Goal: Information Seeking & Learning: Check status

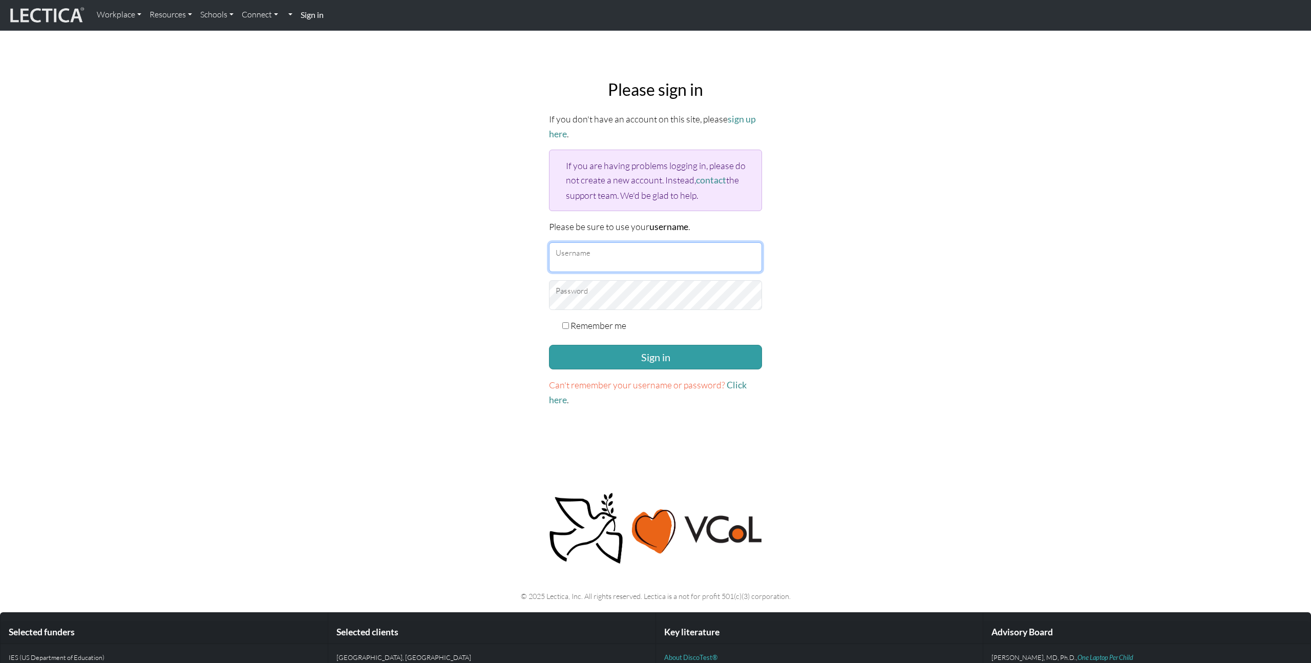
click at [646, 261] on input "Username" at bounding box center [655, 257] width 213 height 30
type input "nmaisano"
checkbox input "true"
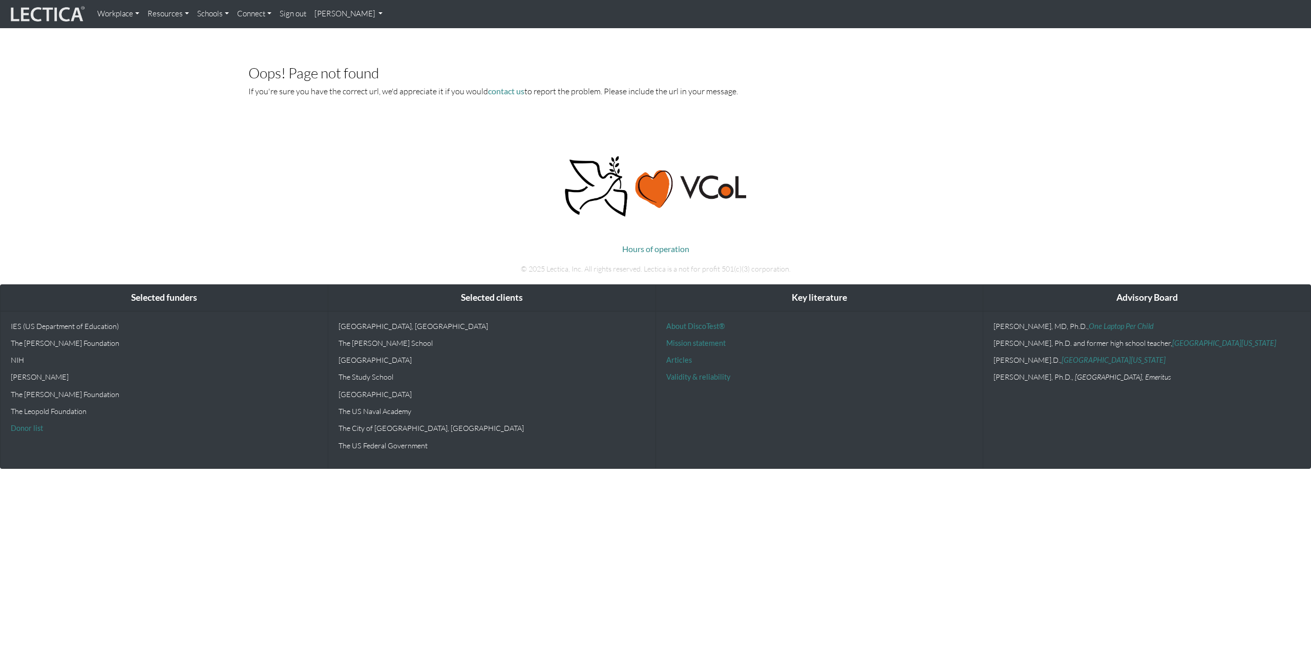
click at [262, 13] on link "Connect" at bounding box center [254, 14] width 42 height 20
click at [331, 13] on link "[PERSON_NAME]" at bounding box center [348, 14] width 77 height 20
click at [339, 36] on link "My Profile" at bounding box center [362, 37] width 82 height 13
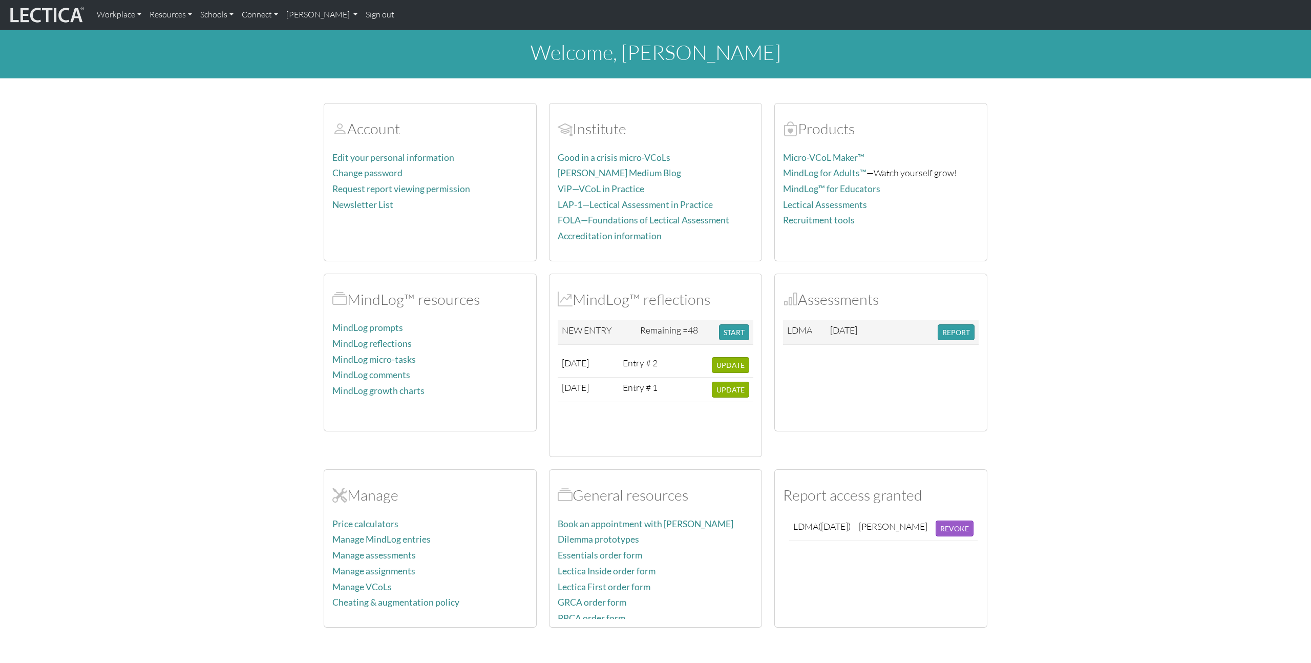
click at [1050, 407] on section "Account Edit your personal information Change password Request report viewing p…" at bounding box center [655, 359] width 1311 height 537
click at [335, 16] on link "[PERSON_NAME]" at bounding box center [322, 15] width 80 height 22
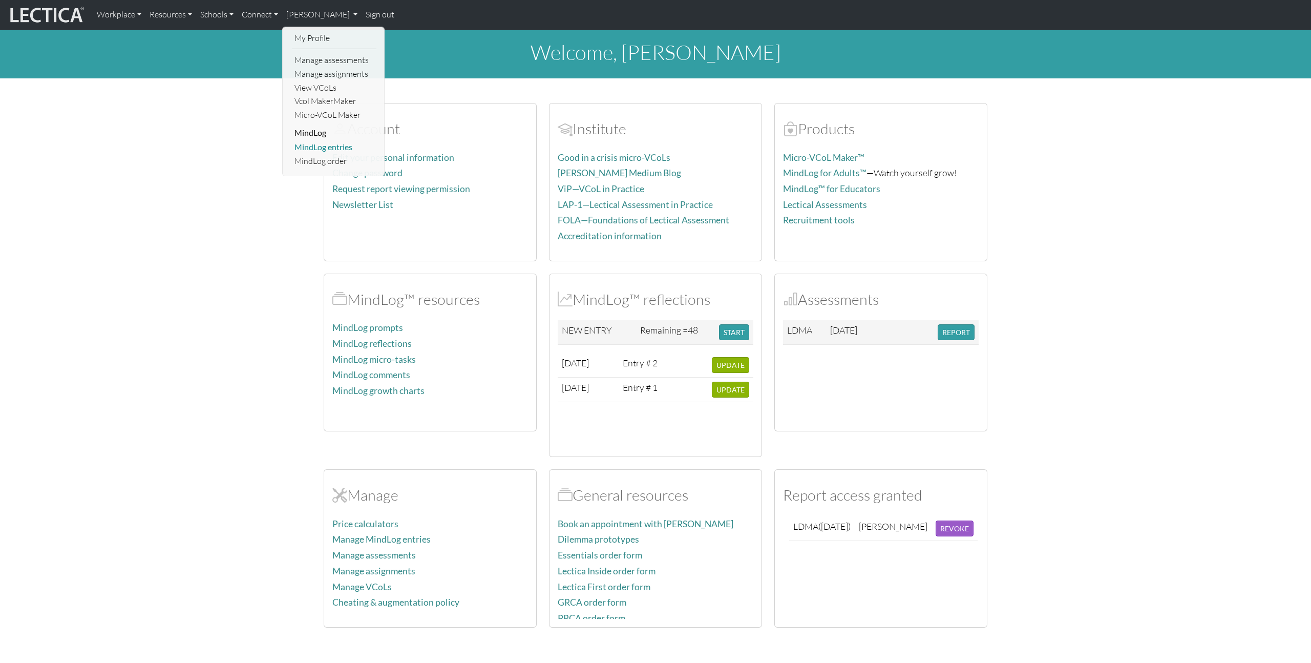
click at [340, 149] on link "MindLog entries" at bounding box center [334, 147] width 84 height 14
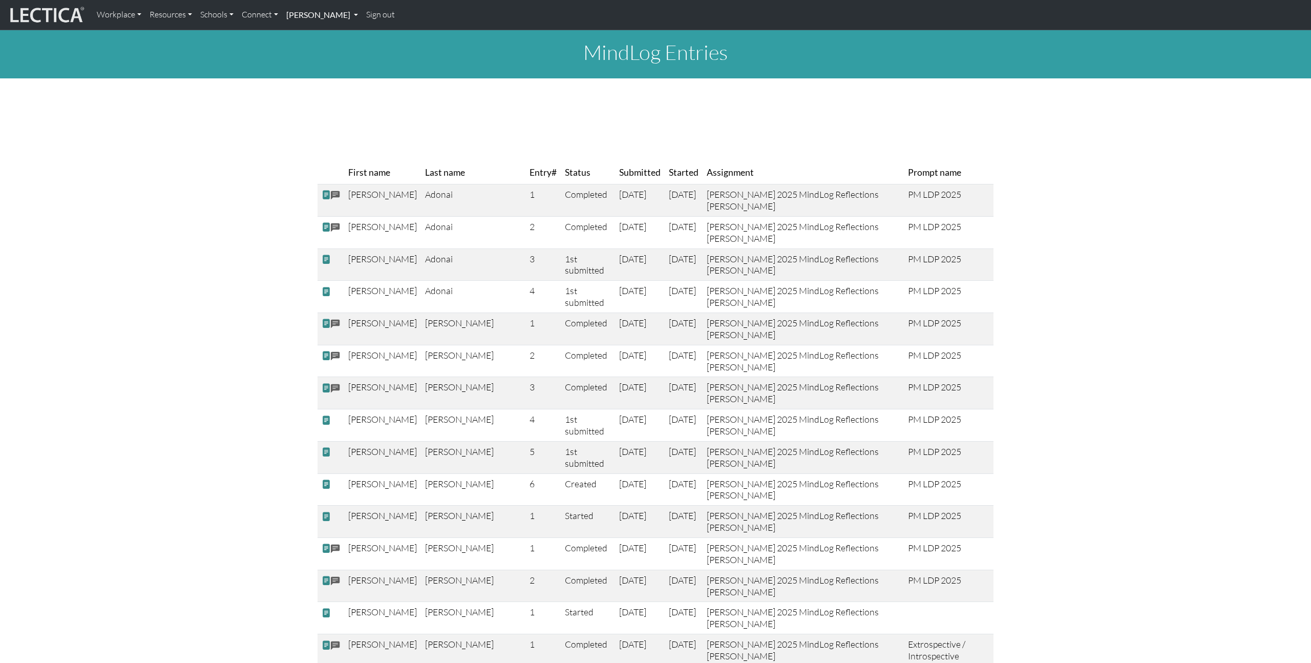
click at [297, 22] on link "[PERSON_NAME]" at bounding box center [322, 15] width 80 height 22
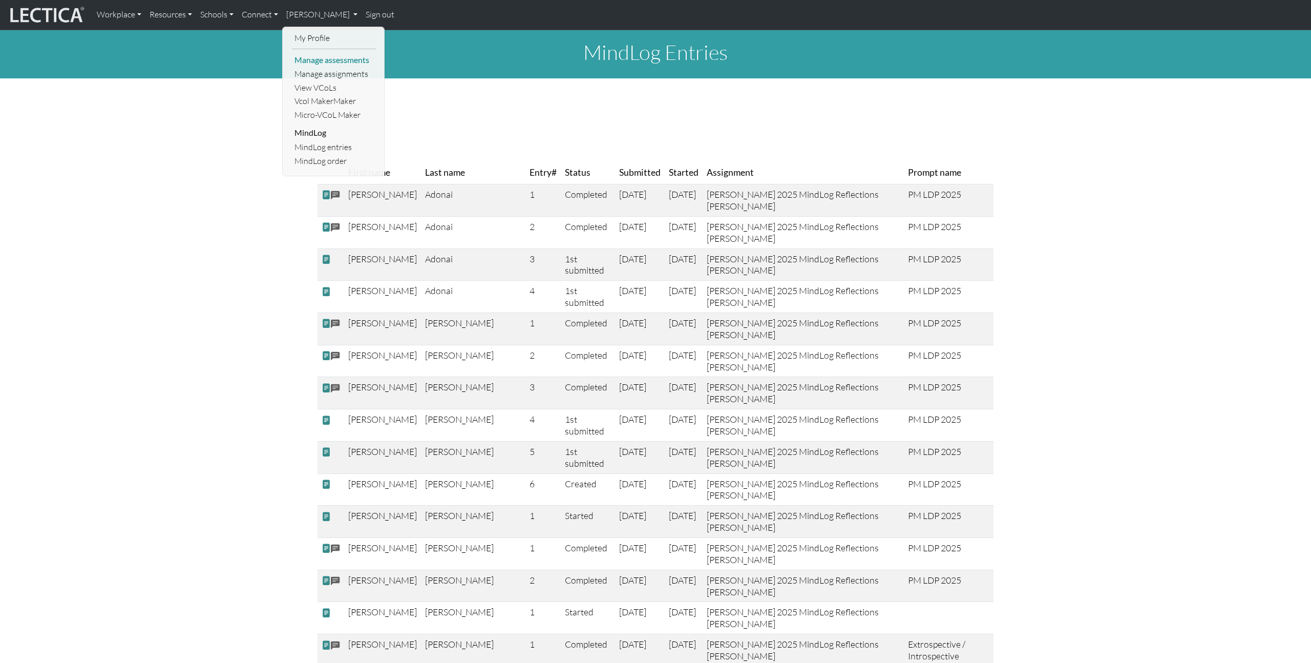
click at [351, 59] on link "Manage assessments" at bounding box center [334, 60] width 84 height 14
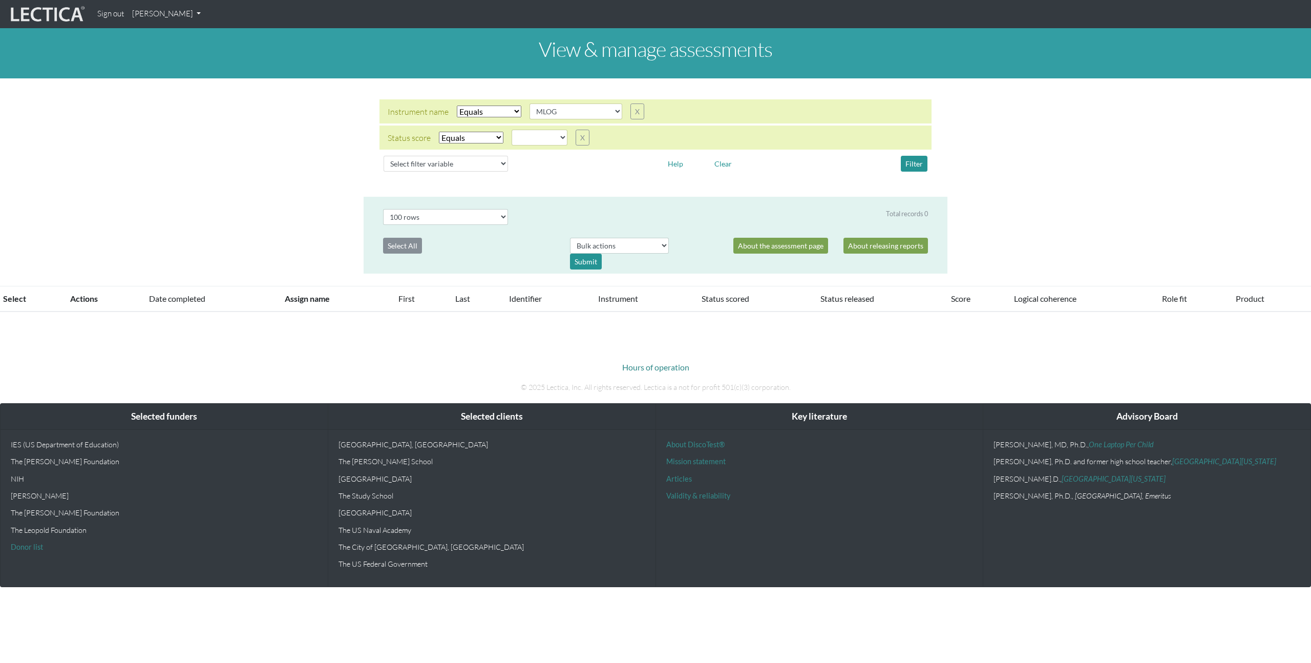
select select "MLOG"
select select
select select "100"
click at [537, 249] on div "Select All" at bounding box center [468, 254] width 187 height 32
click at [909, 169] on button "Filter" at bounding box center [914, 164] width 27 height 16
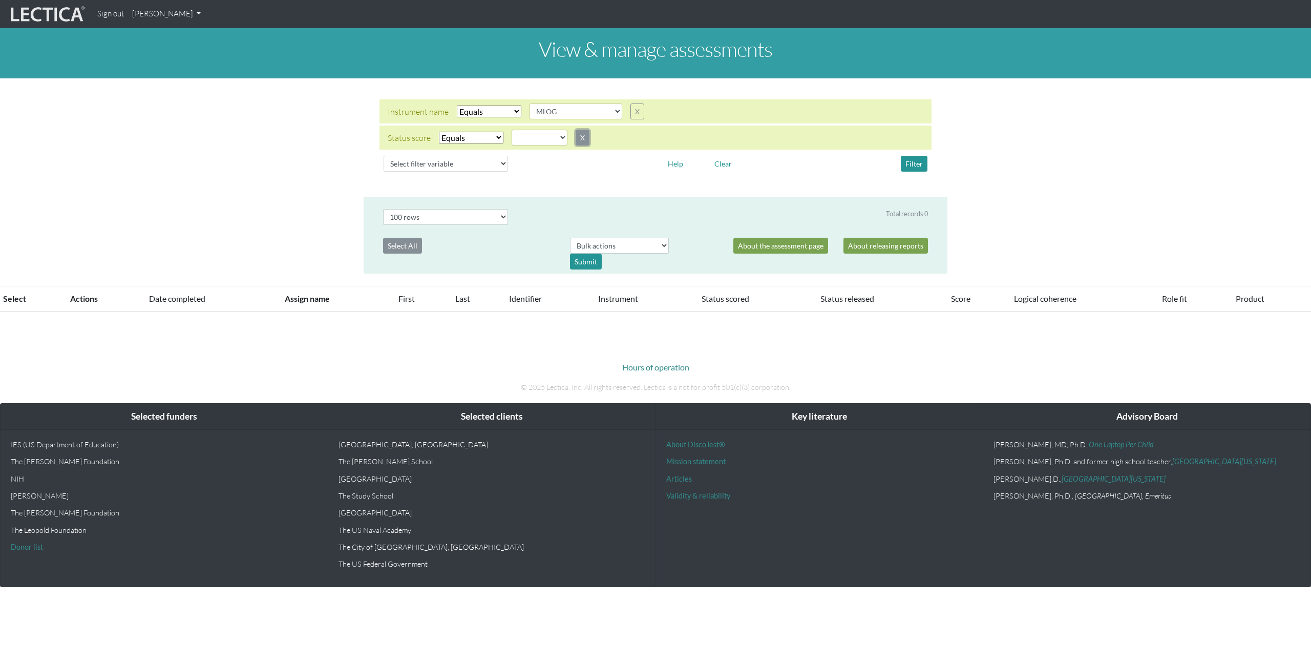
click at [579, 134] on button "X" at bounding box center [583, 138] width 14 height 16
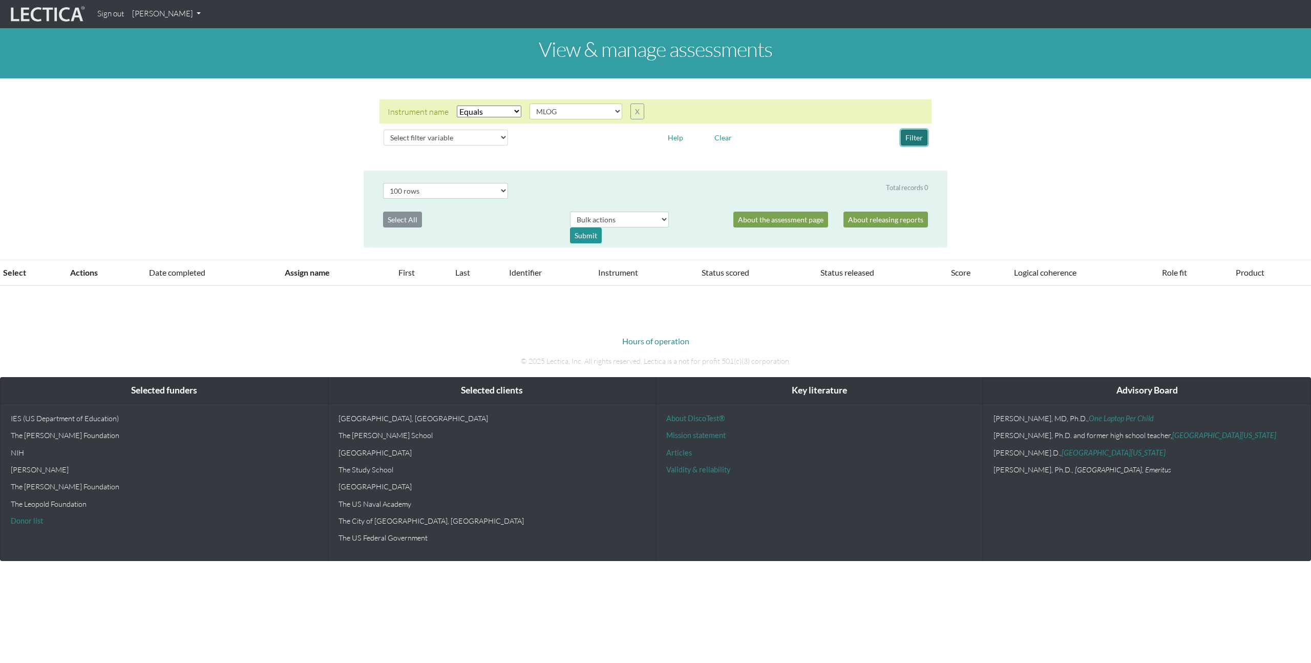
click at [913, 139] on button "Filter" at bounding box center [914, 138] width 27 height 16
click at [335, 169] on div "View & manage assessments Instrument name Select filter Equals Does not equal S…" at bounding box center [655, 157] width 1311 height 258
click at [585, 239] on div "Submit" at bounding box center [586, 235] width 32 height 16
click at [630, 111] on button "X" at bounding box center [637, 111] width 14 height 16
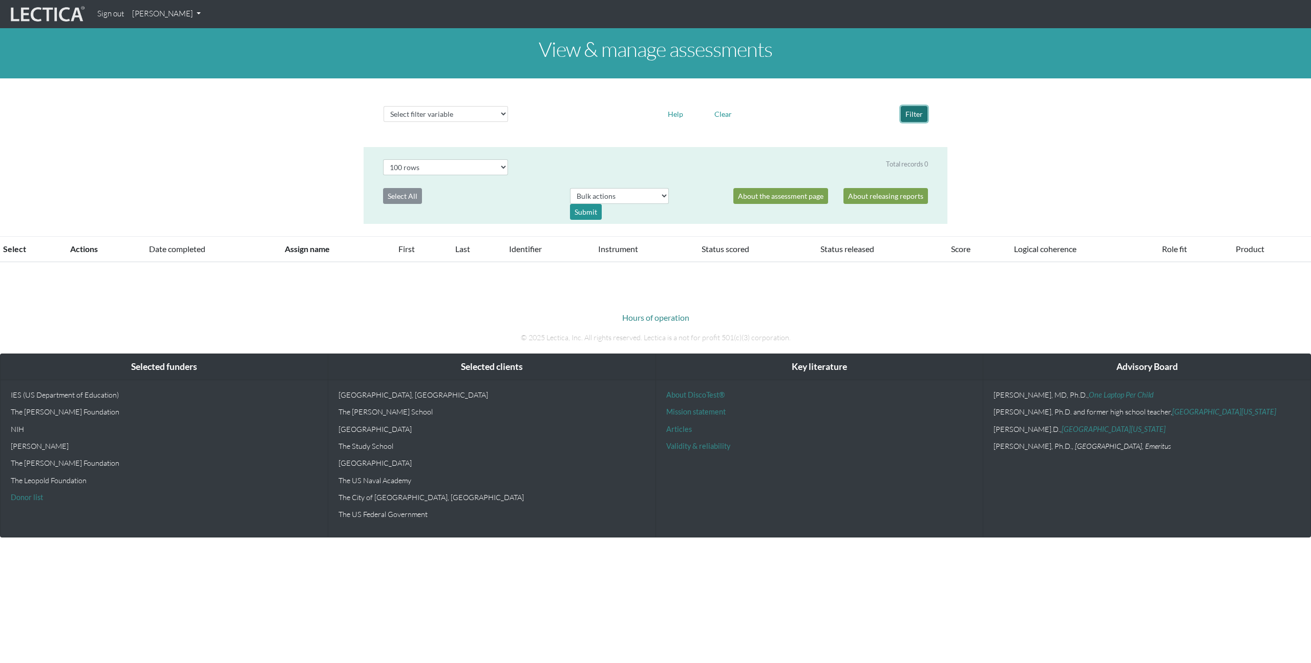
click at [910, 119] on button "Filter" at bounding box center [914, 114] width 27 height 16
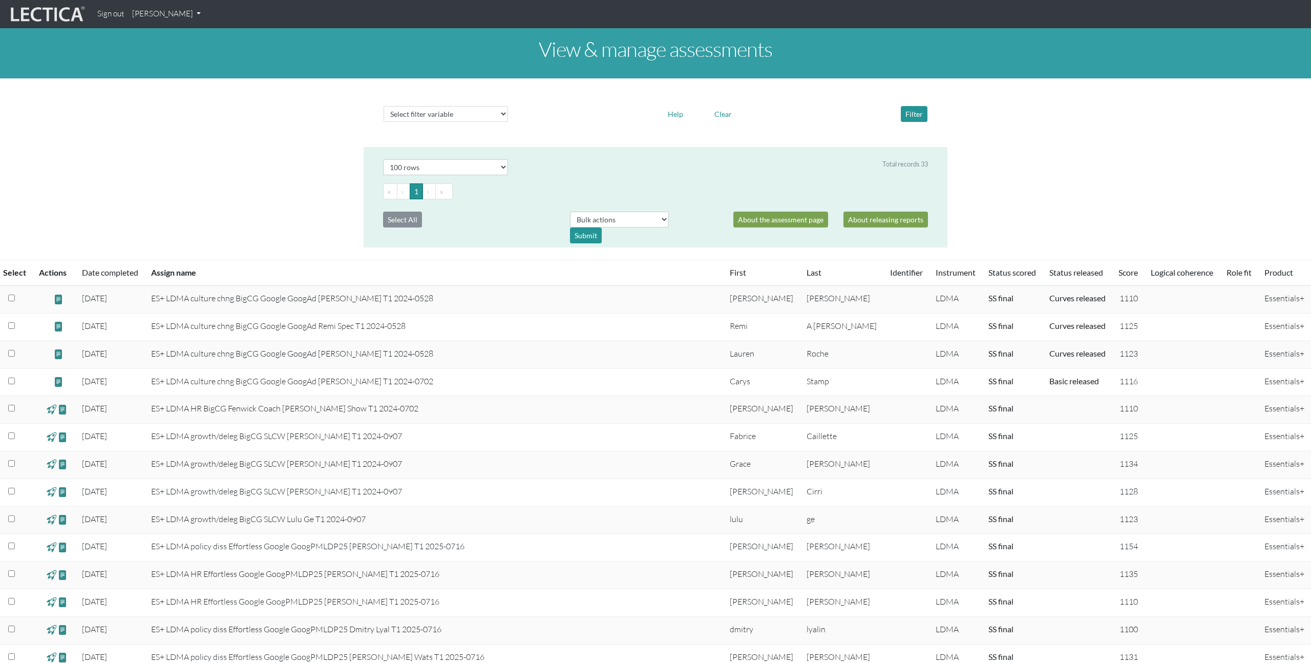
click at [1006, 171] on div "View & manage assessments Select filter variable Assignment name Date started D…" at bounding box center [655, 611] width 1311 height 1166
click at [491, 116] on select "Select filter variable Assignment name Date started Date completed First name G…" at bounding box center [446, 114] width 124 height 16
select select "assignment__name"
click at [384, 122] on select "Select filter variable Assignment name Date started Date completed First name G…" at bounding box center [446, 114] width 124 height 16
select select
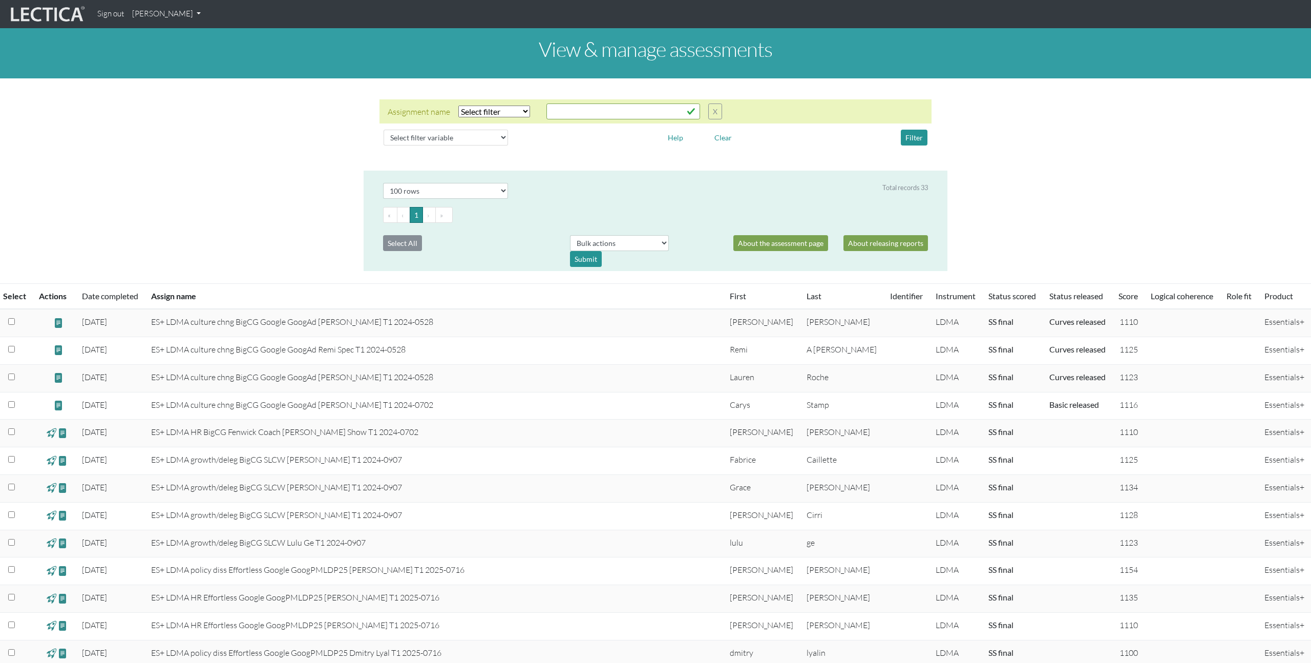
click at [506, 108] on select "Select filter Equals Does not equal Contains Does not contain Starts with Ends …" at bounding box center [494, 111] width 72 height 12
select select "icontains"
click at [458, 105] on select "Select filter Equals Does not equal Contains Does not contain Starts with Ends …" at bounding box center [494, 111] width 72 height 12
click at [562, 118] on input "text" at bounding box center [623, 111] width 154 height 16
type input "PMLDP25"
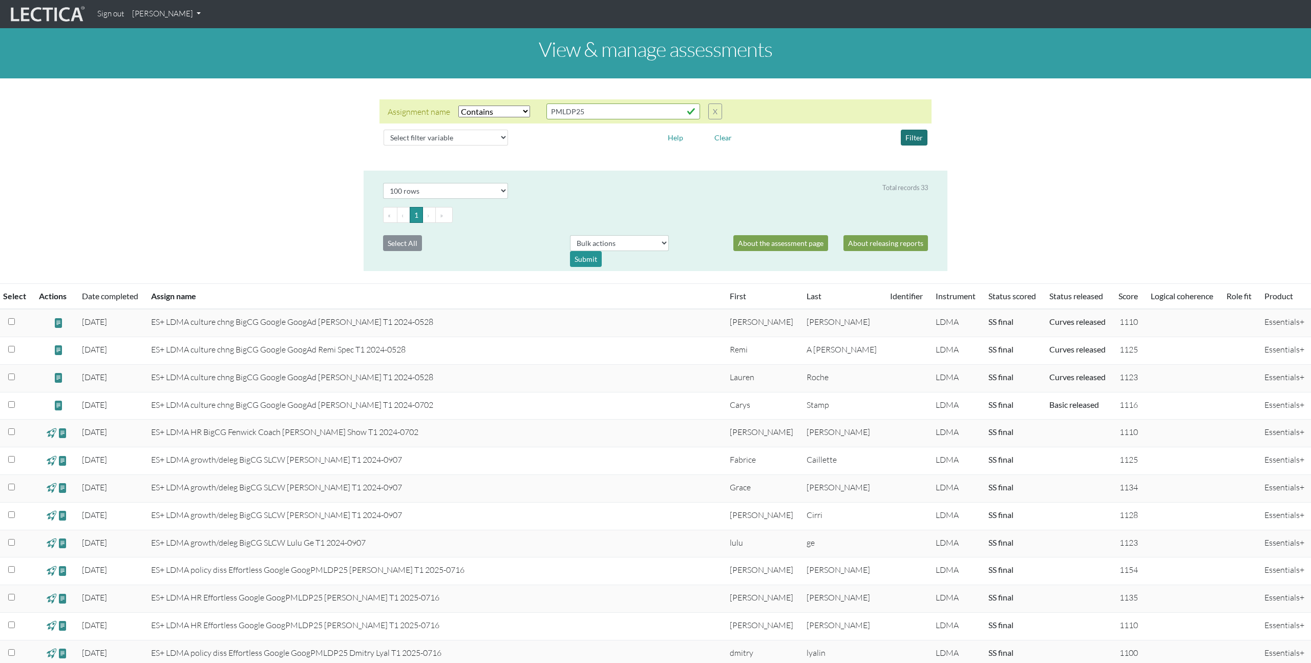
click at [913, 137] on button "Filter" at bounding box center [914, 138] width 27 height 16
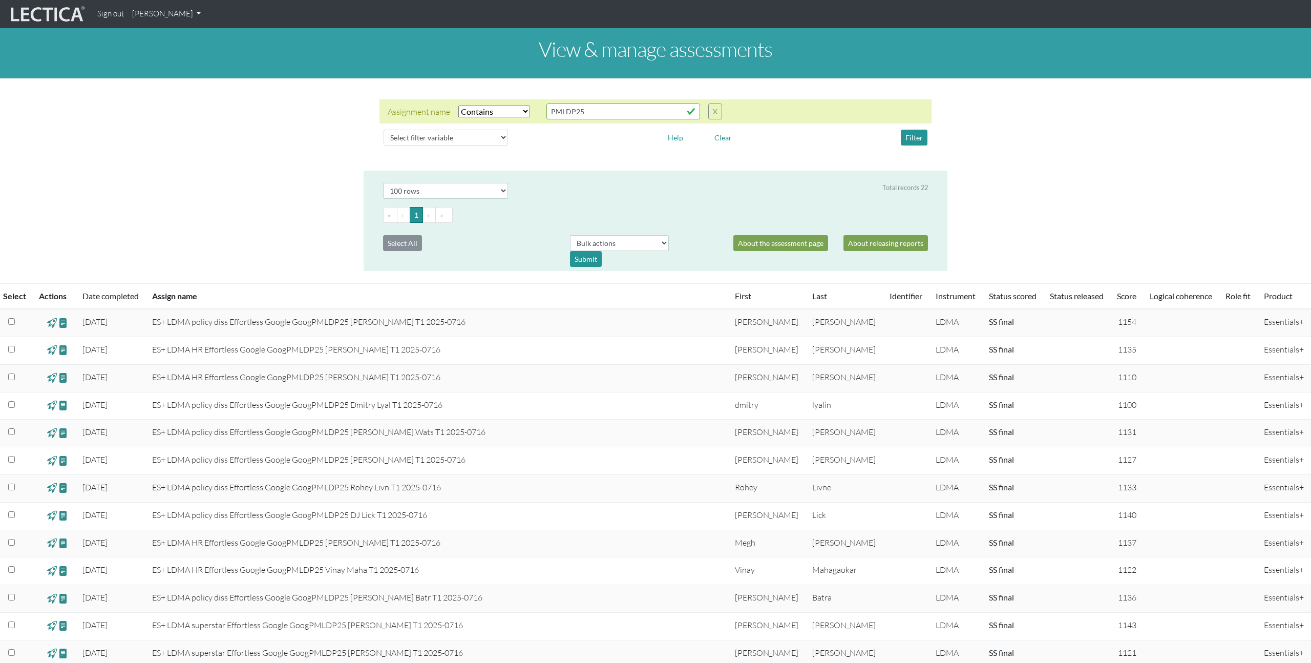
click at [186, 15] on link "[PERSON_NAME]" at bounding box center [166, 14] width 77 height 20
click at [192, 57] on link "Manage assessments" at bounding box center [179, 60] width 87 height 13
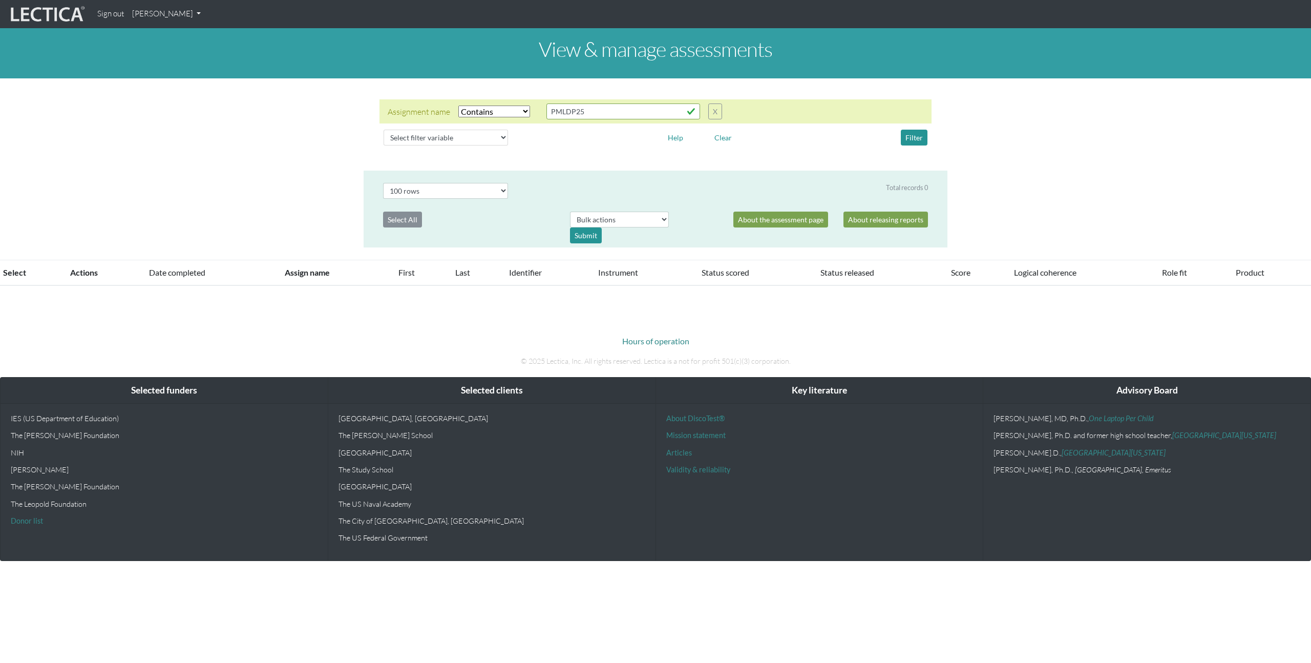
select select "icontains"
select select "100"
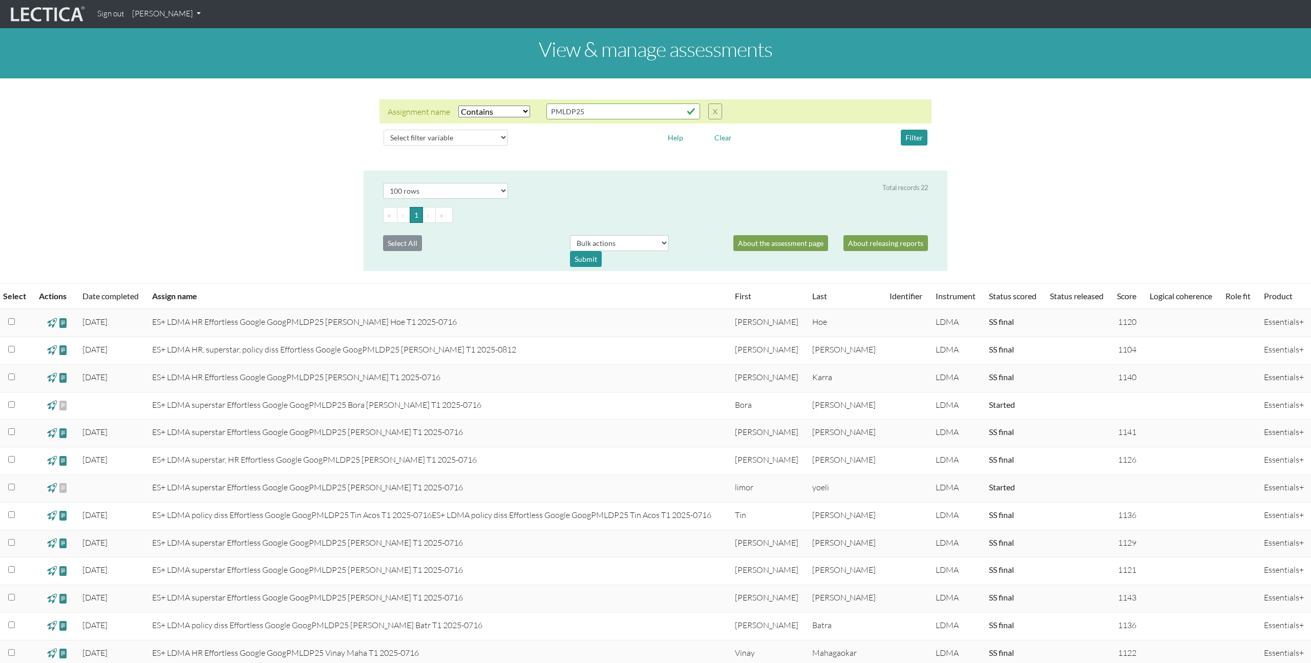
click at [181, 12] on link "[PERSON_NAME]" at bounding box center [166, 14] width 77 height 20
click at [188, 72] on link "Manage assignments" at bounding box center [179, 73] width 87 height 13
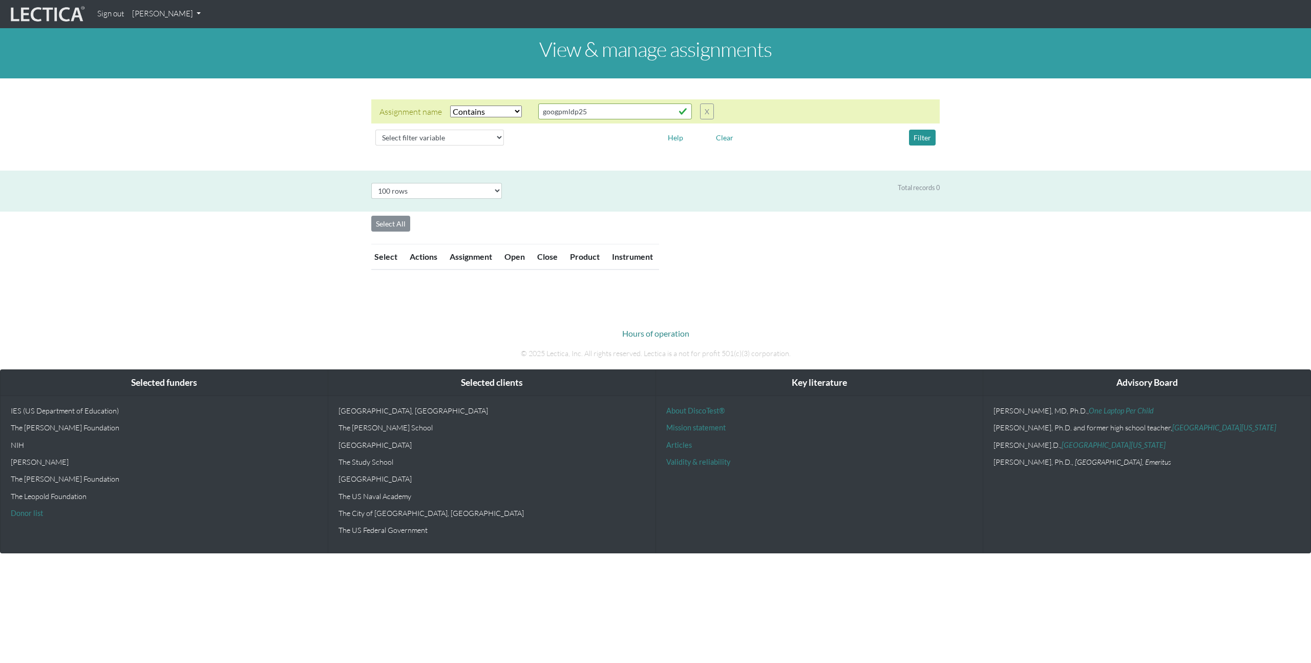
select select "icontains"
select select "100"
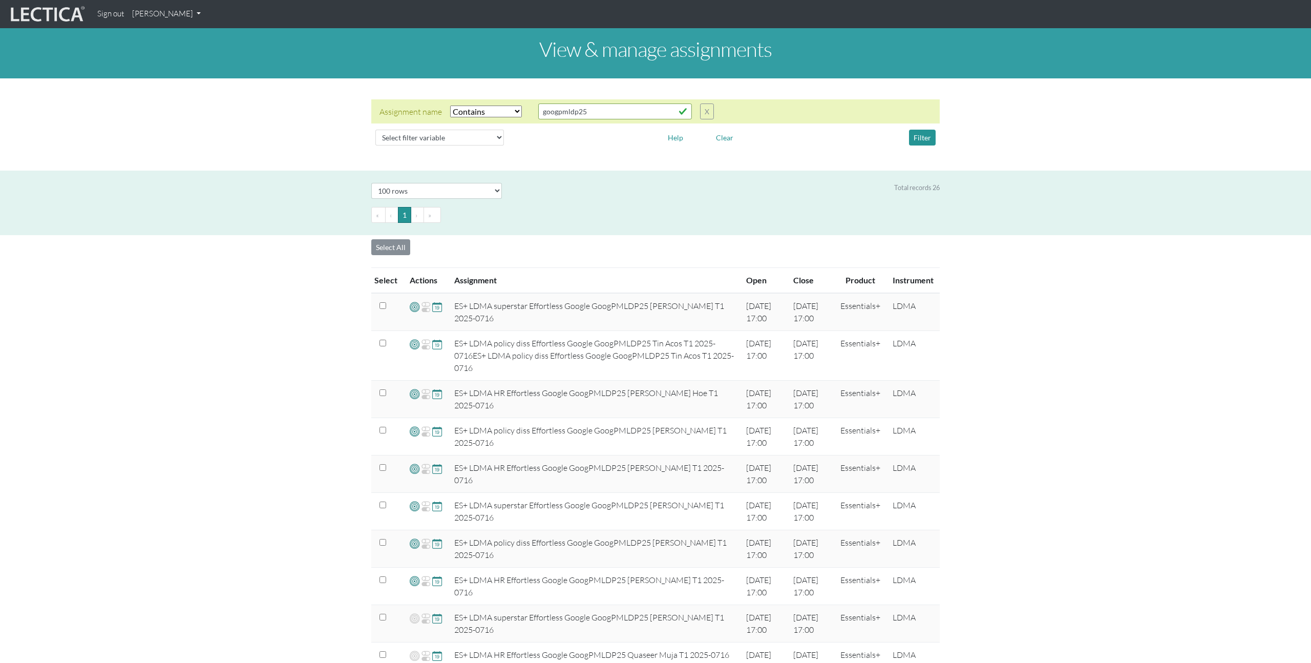
click at [296, 218] on div "Select # rows to display 10 rows 20 rows 50 rows 100 rows 200 rows Total record…" at bounding box center [655, 203] width 1295 height 65
click at [164, 13] on link "[PERSON_NAME]" at bounding box center [166, 14] width 77 height 20
click at [168, 44] on li "My Profile" at bounding box center [179, 38] width 87 height 16
click at [172, 16] on link "[PERSON_NAME]" at bounding box center [166, 14] width 77 height 20
click at [172, 36] on link "My Profile" at bounding box center [180, 37] width 82 height 13
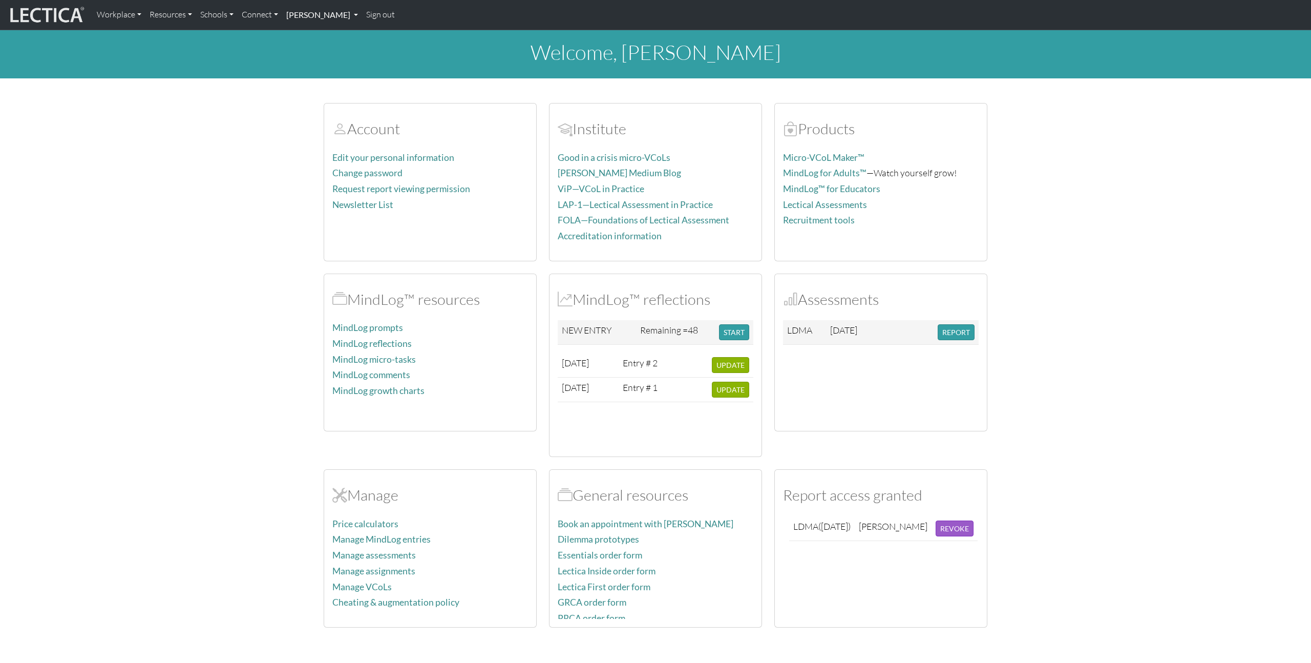
click at [326, 14] on link "[PERSON_NAME]" at bounding box center [322, 15] width 80 height 22
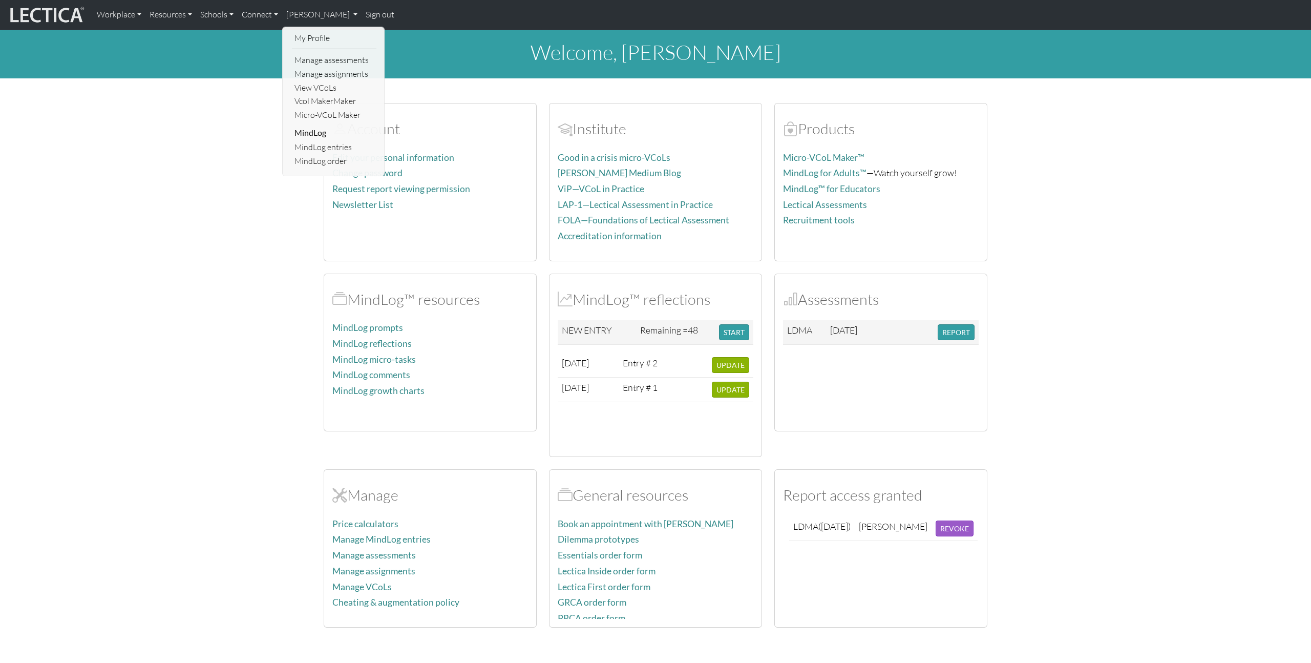
click at [318, 134] on li "MindLog" at bounding box center [334, 132] width 84 height 16
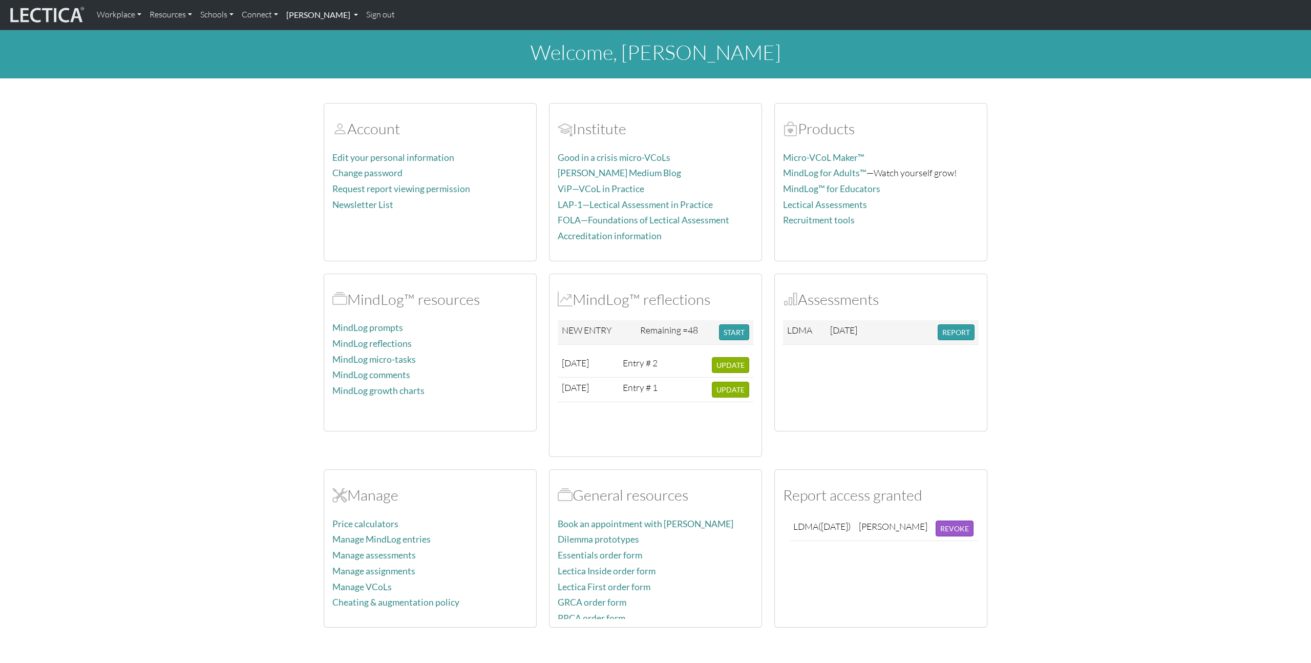
click at [314, 18] on link "[PERSON_NAME]" at bounding box center [322, 15] width 80 height 22
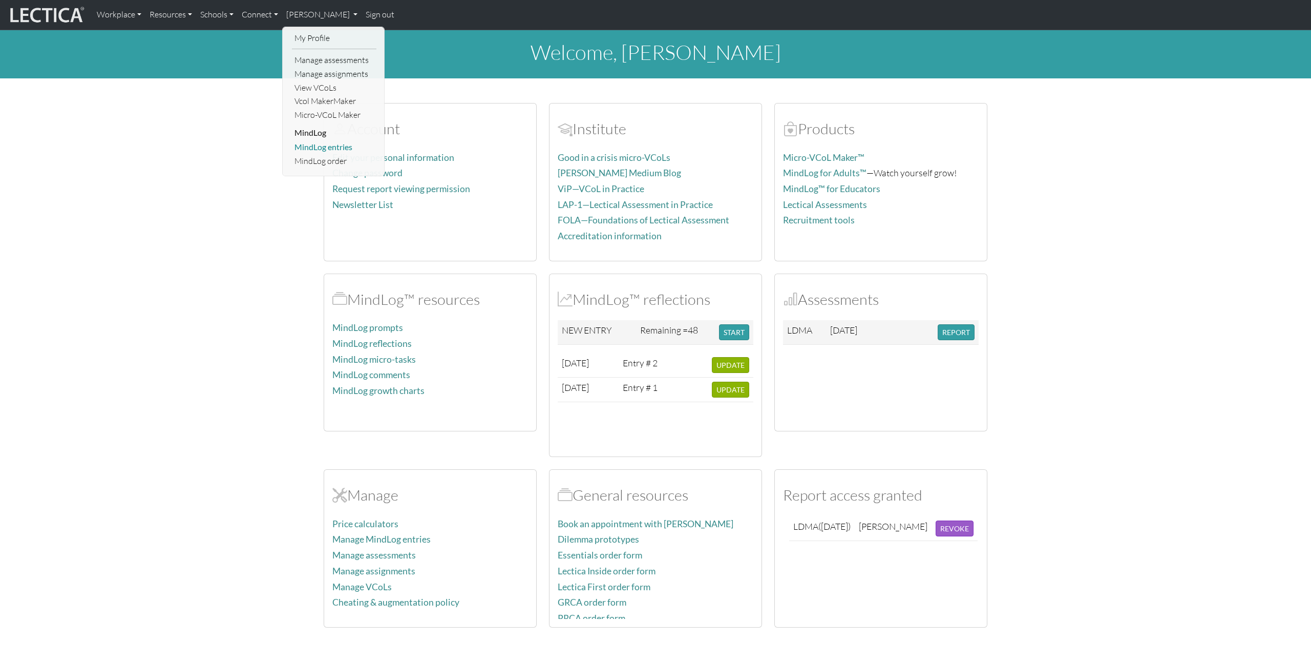
click at [333, 145] on link "MindLog entries" at bounding box center [334, 147] width 84 height 14
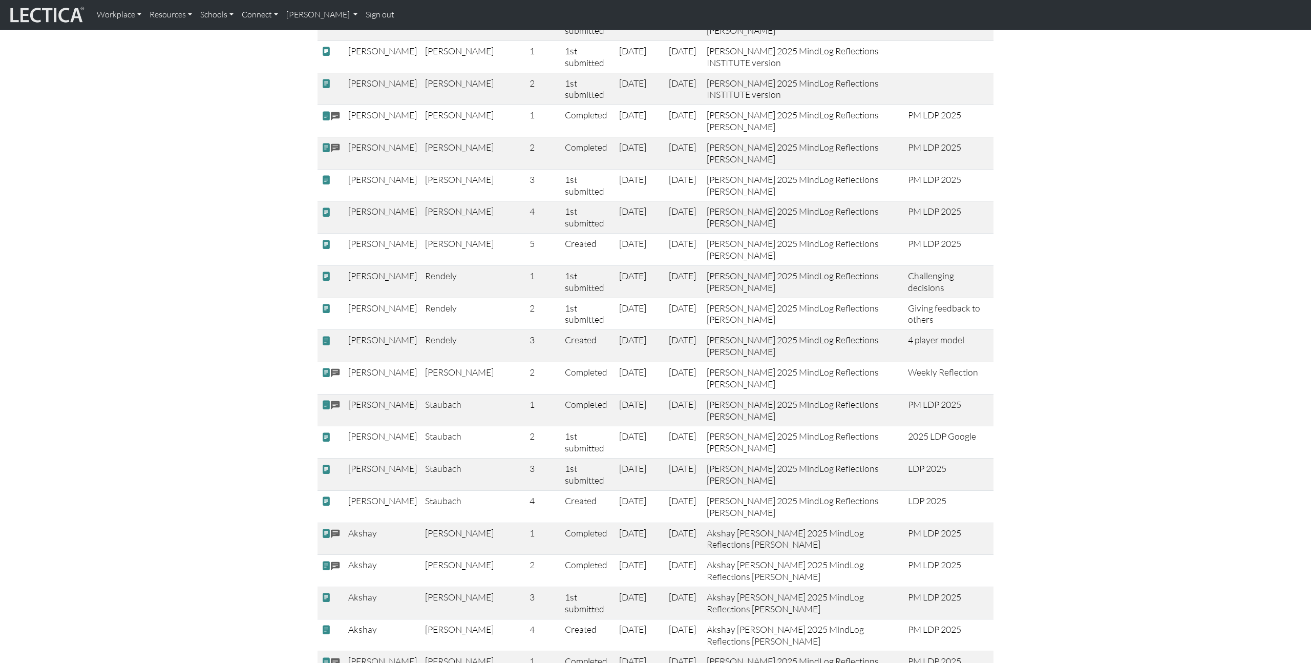
scroll to position [1070, 0]
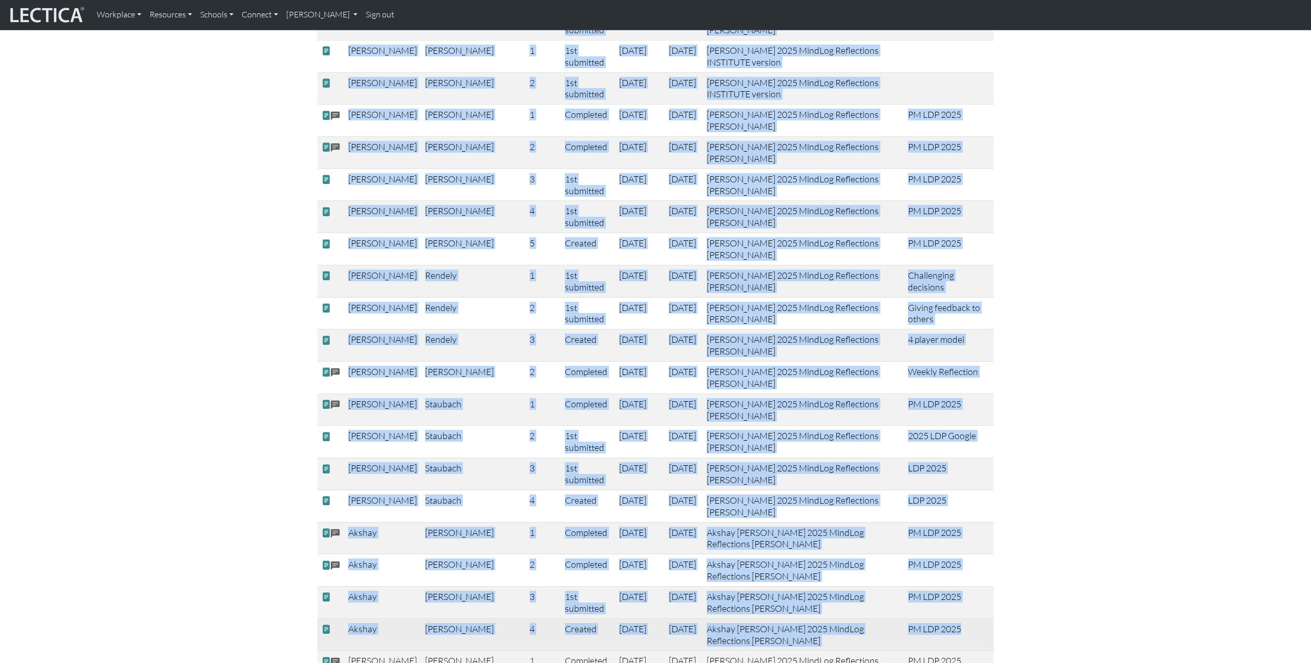
drag, startPoint x: 293, startPoint y: 492, endPoint x: 989, endPoint y: 584, distance: 701.4
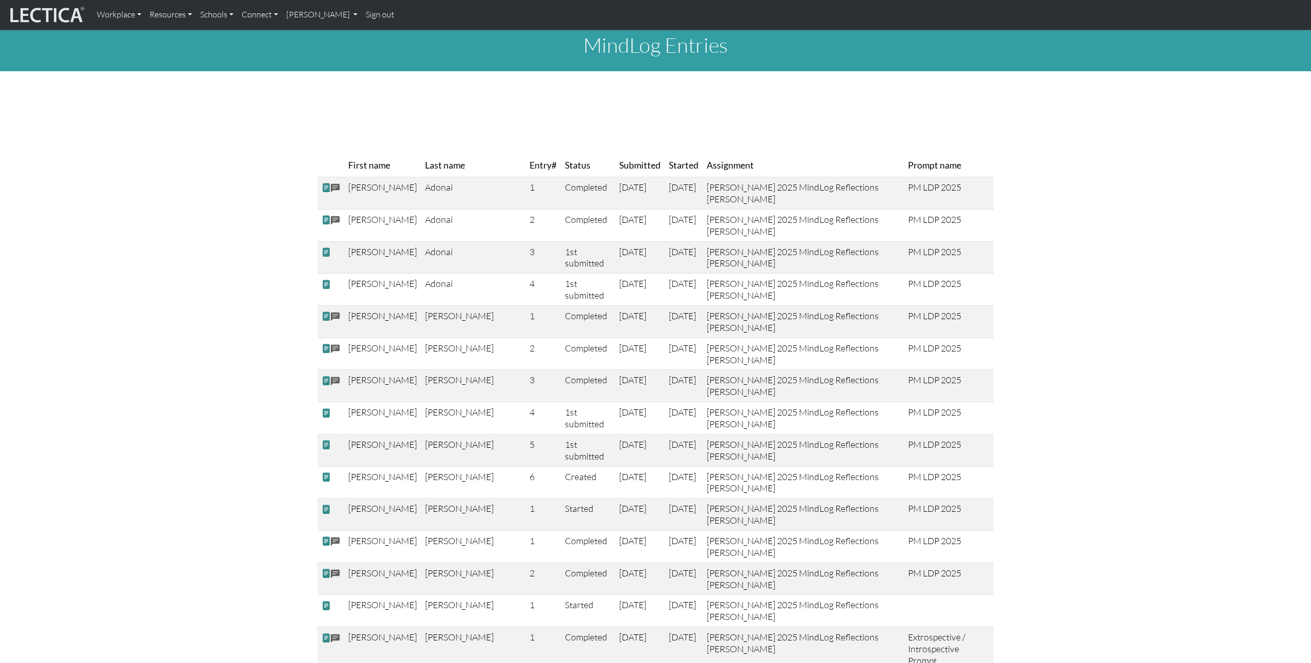
scroll to position [0, 0]
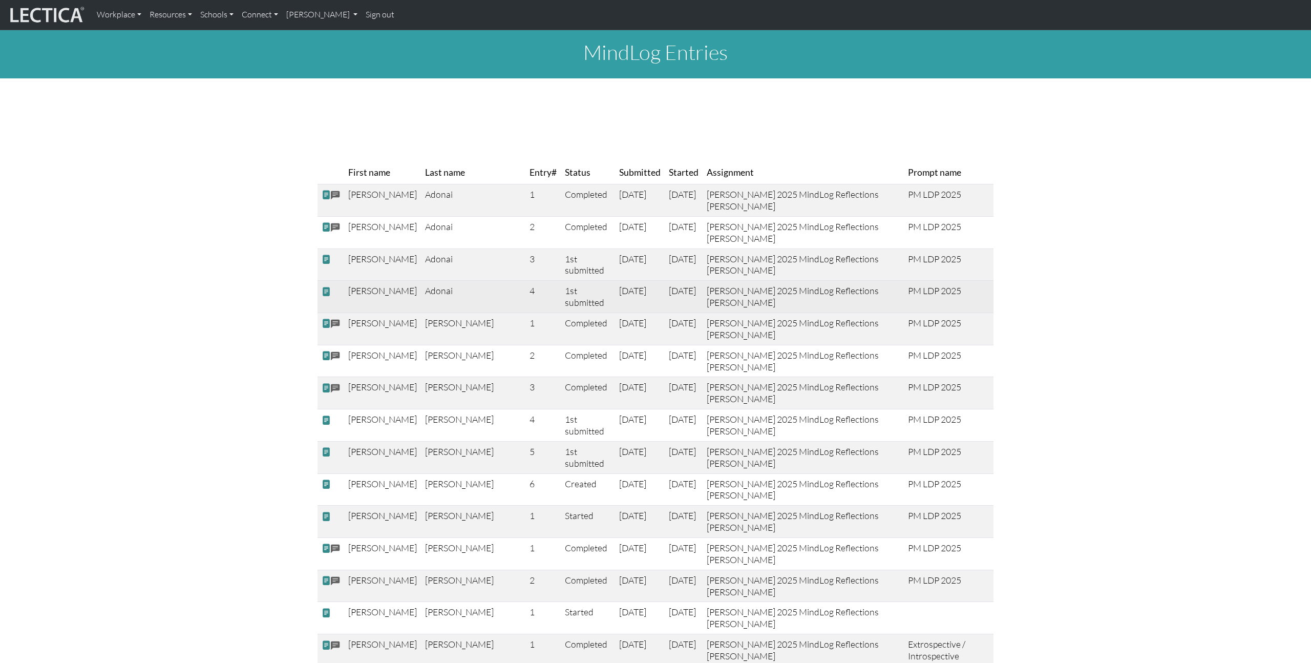
click at [355, 306] on td "[PERSON_NAME]" at bounding box center [382, 297] width 77 height 32
click at [421, 305] on td "Adonai" at bounding box center [473, 297] width 104 height 32
click at [326, 296] on span at bounding box center [326, 291] width 9 height 11
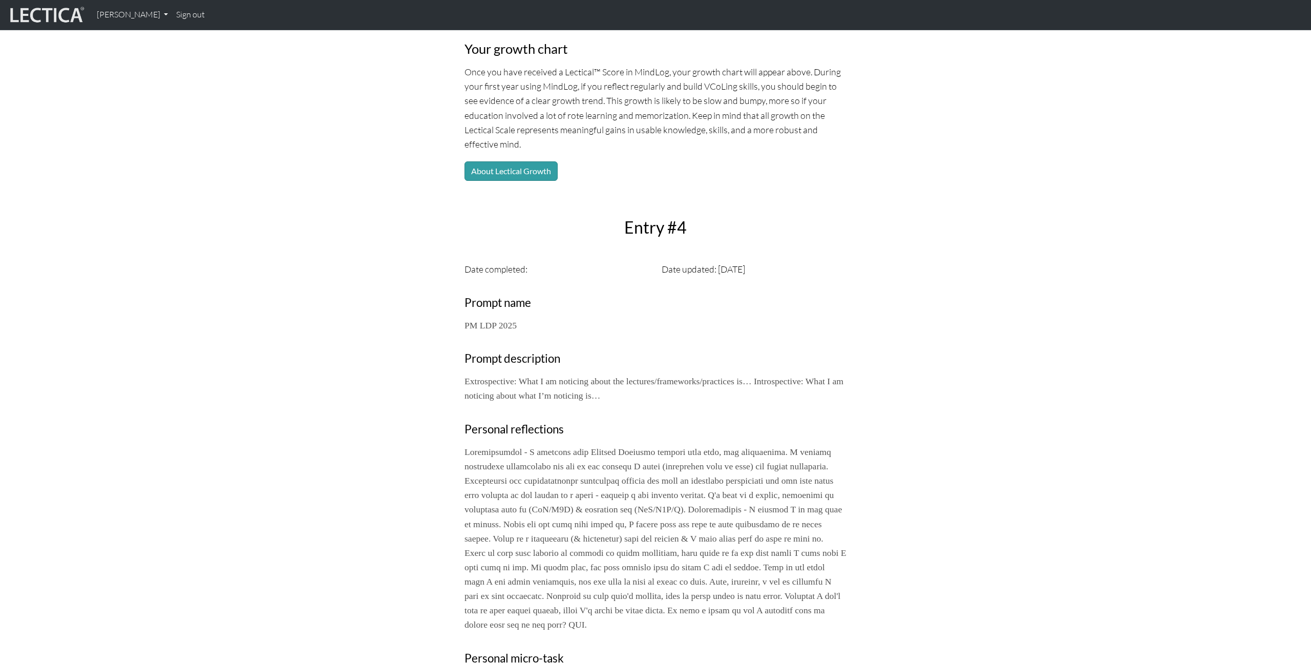
scroll to position [117, 0]
